Goal: Find specific page/section: Find specific page/section

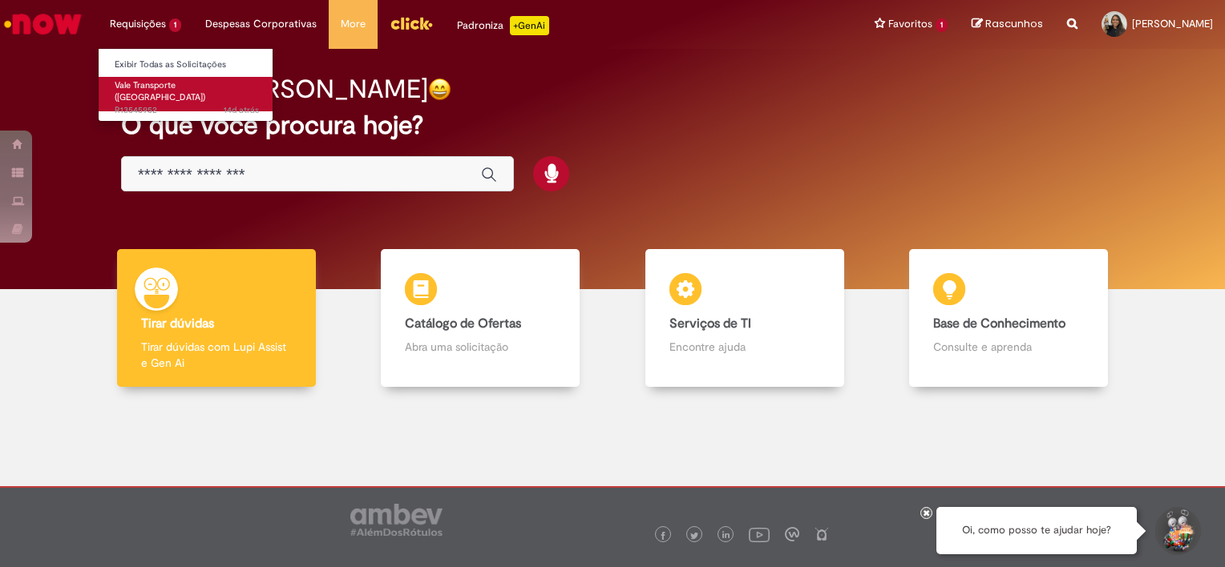
click at [146, 79] on span "Vale Transporte ([GEOGRAPHIC_DATA])" at bounding box center [160, 91] width 91 height 25
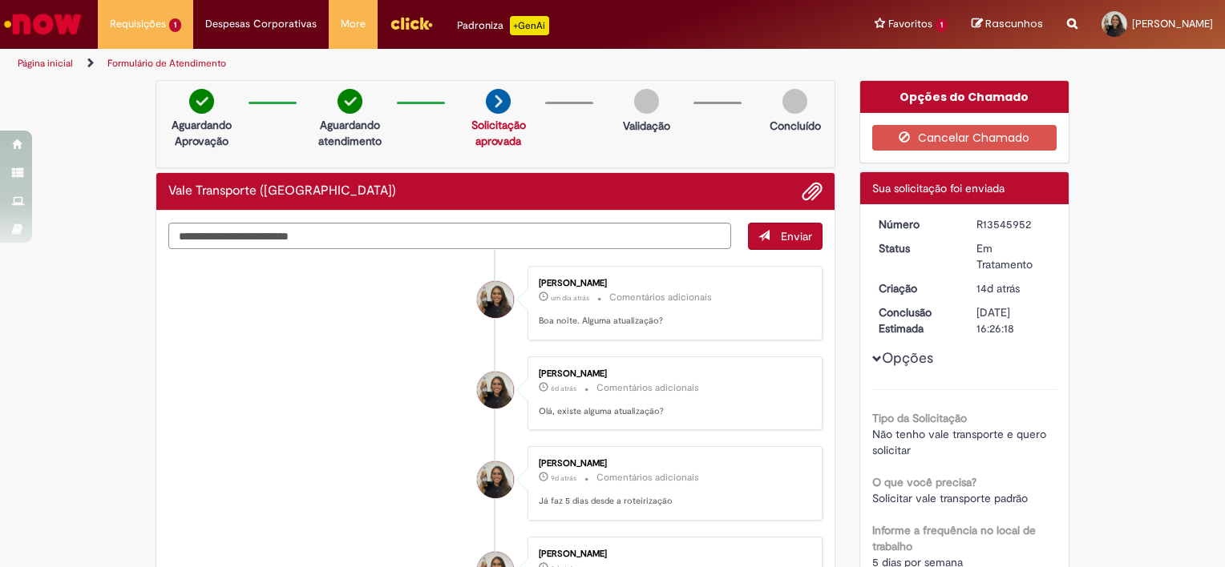
click at [26, 19] on img "Ir para a Homepage" at bounding box center [43, 24] width 83 height 32
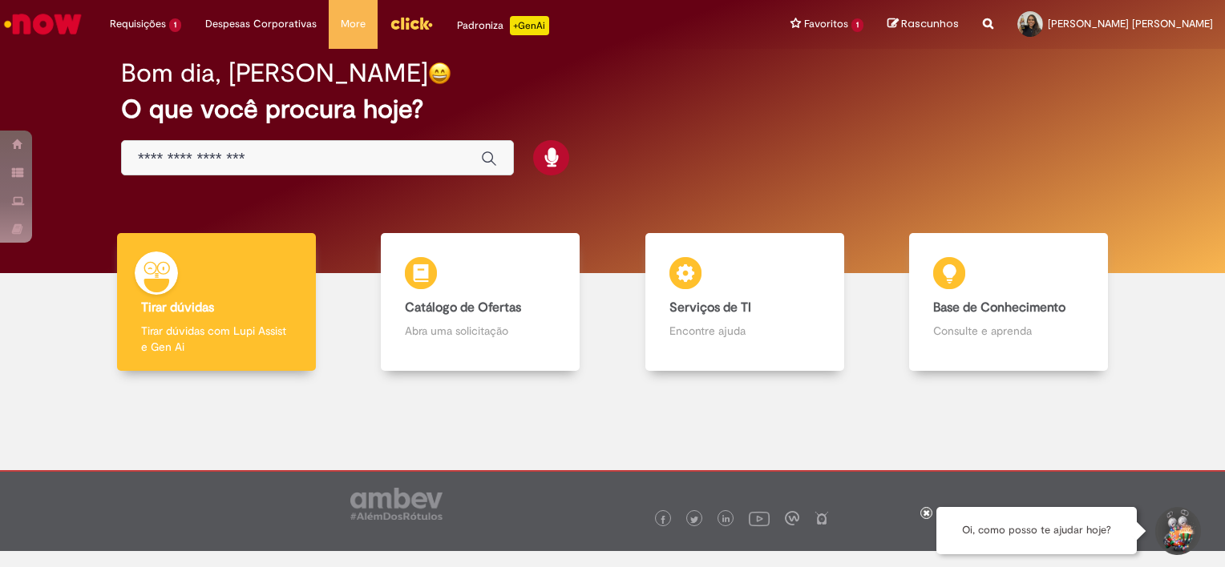
scroll to position [25, 0]
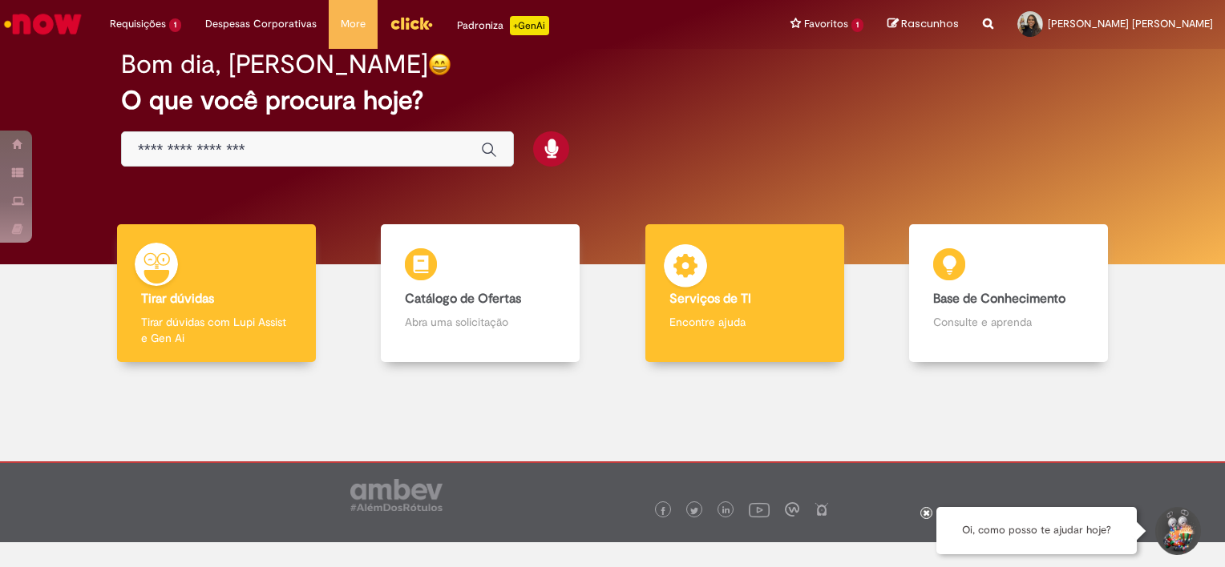
click at [746, 256] on div "Serviços de TI Serviços de TI Encontre ajuda" at bounding box center [744, 293] width 199 height 139
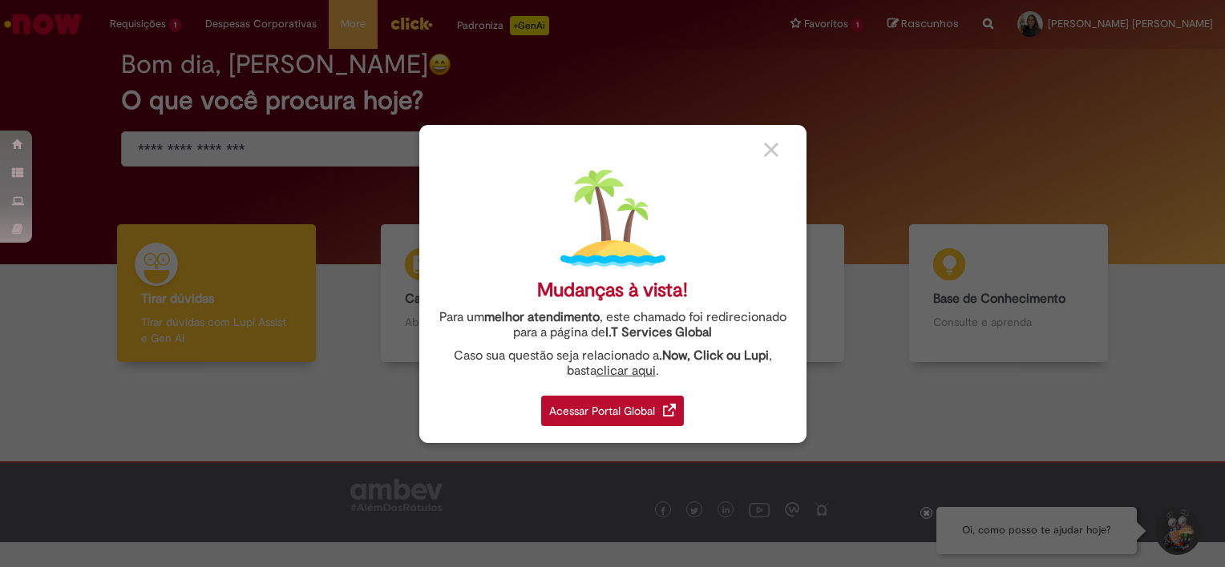
click at [609, 404] on div "Acessar Portal Global" at bounding box center [612, 411] width 143 height 30
